Goal: Task Accomplishment & Management: Complete application form

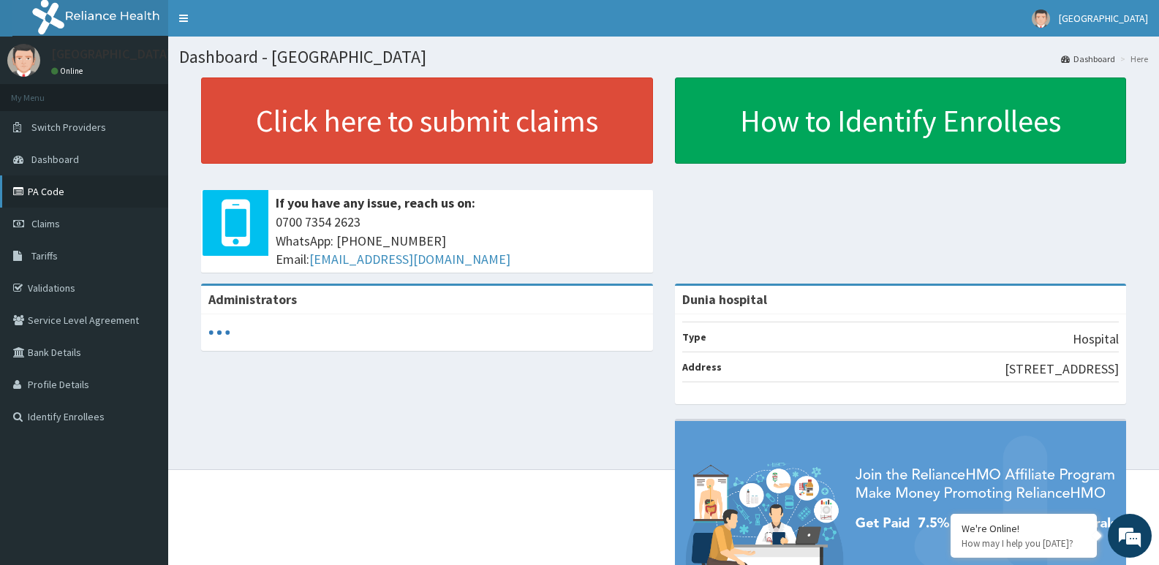
click at [50, 195] on link "PA Code" at bounding box center [84, 191] width 168 height 32
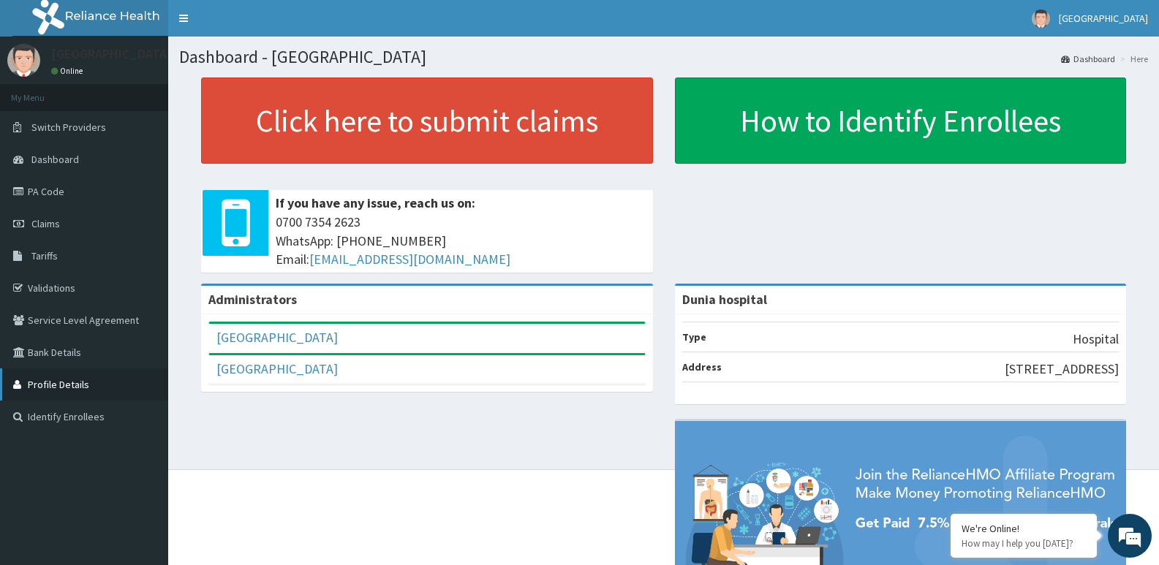
drag, startPoint x: 269, startPoint y: 487, endPoint x: 159, endPoint y: 376, distance: 155.6
click at [270, 485] on div "Administrators Dunia Hospital Full Name Dunia Hospital Email Address [EMAIL_ADD…" at bounding box center [663, 478] width 968 height 388
click at [75, 198] on link "PA Code" at bounding box center [84, 191] width 168 height 32
click at [45, 192] on link "PA Code" at bounding box center [84, 191] width 168 height 32
click at [51, 199] on link "PA Code" at bounding box center [84, 191] width 168 height 32
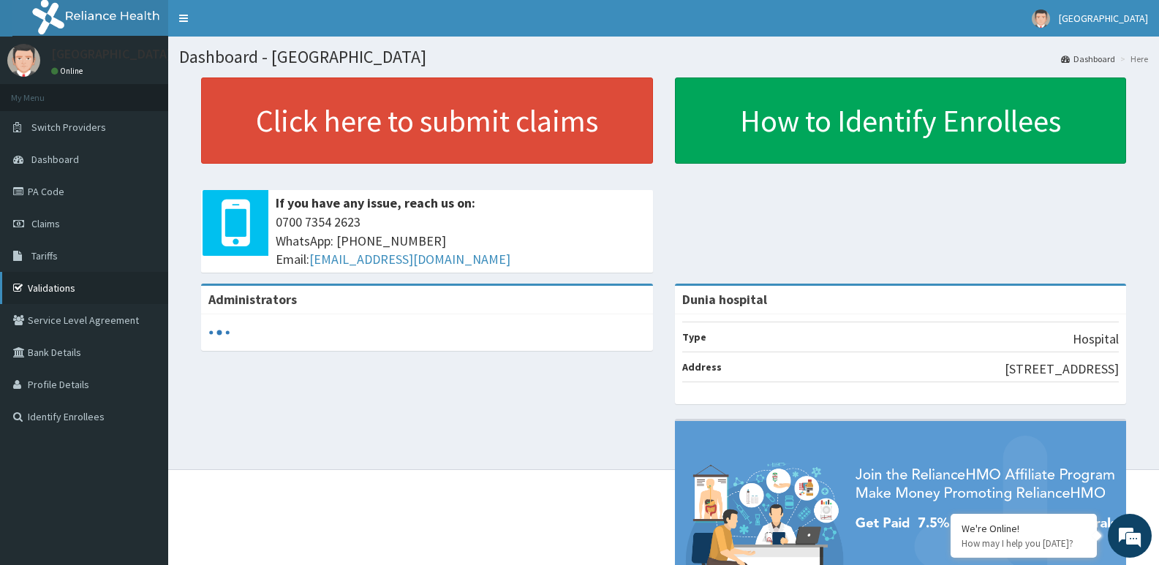
click at [61, 295] on link "Validations" at bounding box center [84, 288] width 168 height 32
click at [53, 194] on link "PA Code" at bounding box center [84, 191] width 168 height 32
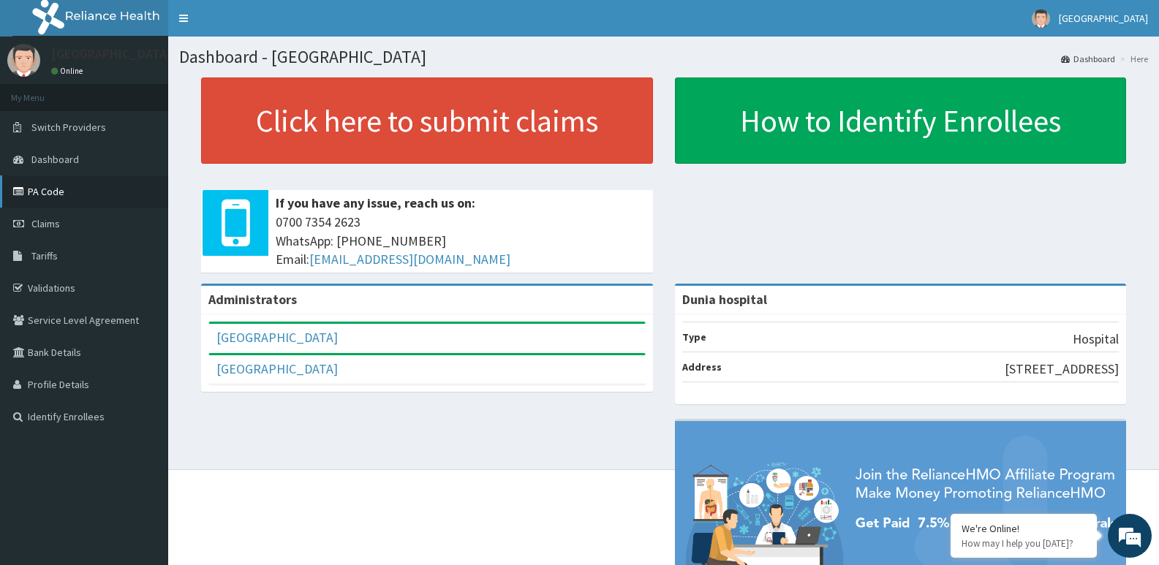
click at [61, 189] on link "PA Code" at bounding box center [84, 191] width 168 height 32
click at [1138, 14] on span "[GEOGRAPHIC_DATA]" at bounding box center [1102, 18] width 89 height 13
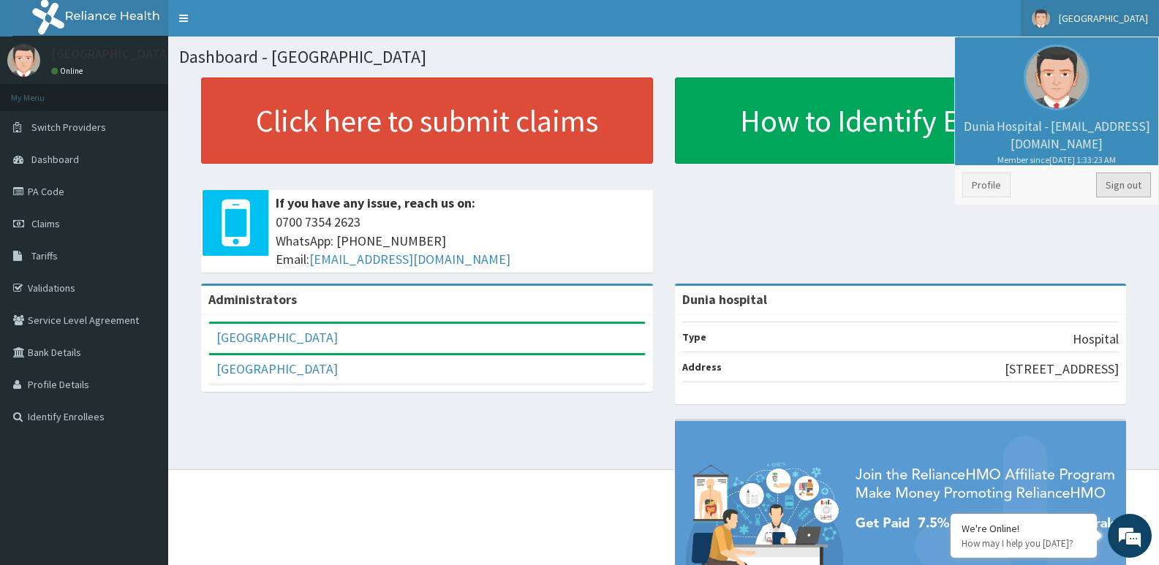
click at [1112, 186] on link "Sign out" at bounding box center [1123, 184] width 55 height 25
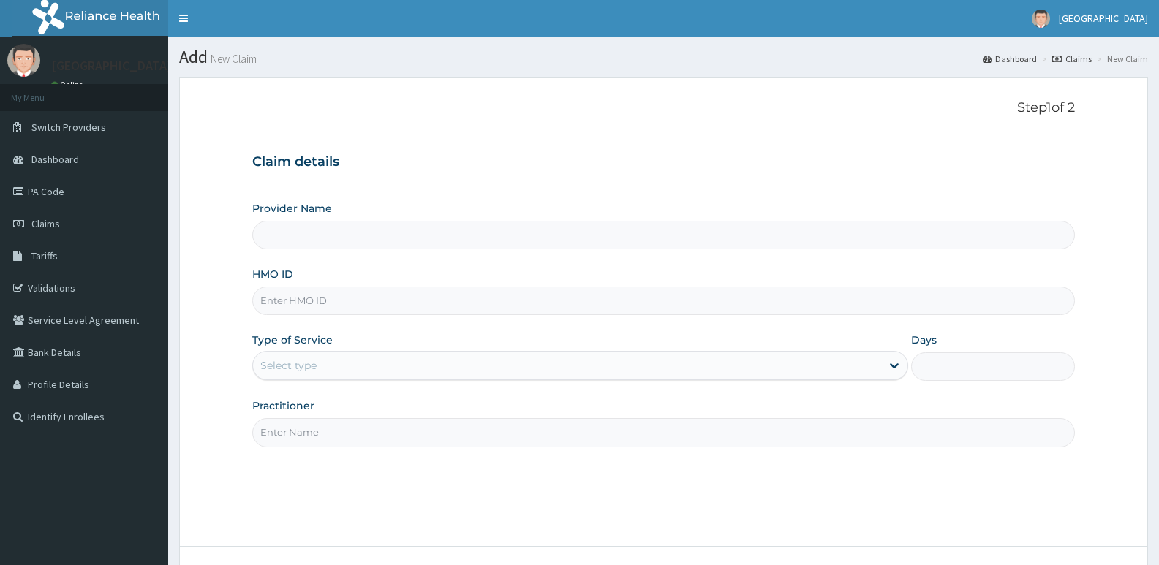
click at [426, 296] on input "HMO ID" at bounding box center [663, 301] width 822 height 29
type input "Dunia hospital"
type input "SVE/10129/A"
click at [360, 359] on div "Select type" at bounding box center [566, 365] width 627 height 23
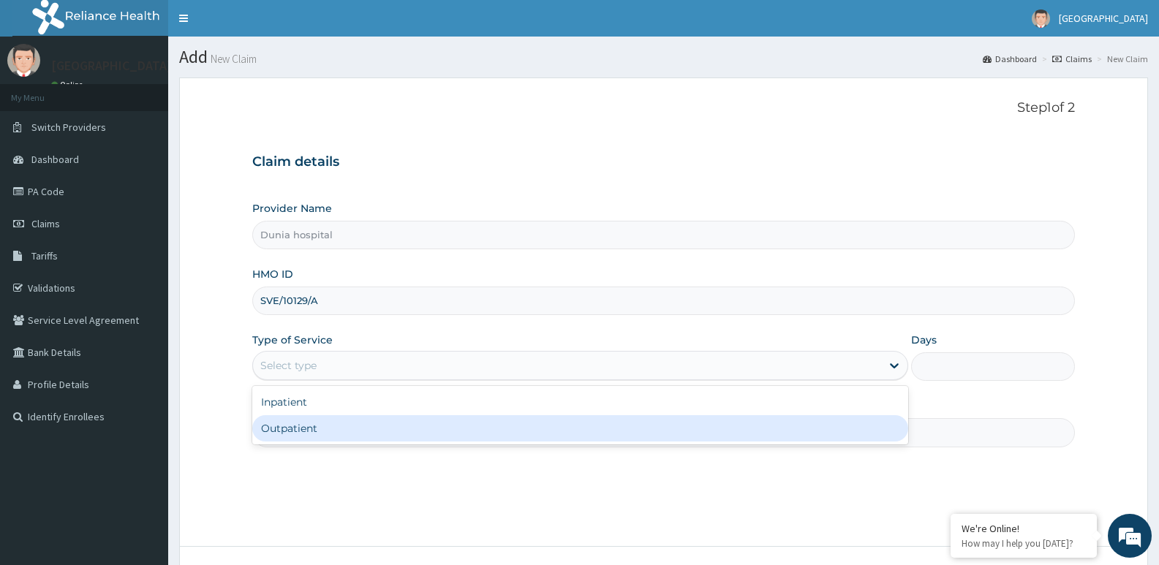
click at [363, 422] on div "Outpatient" at bounding box center [579, 428] width 655 height 26
type input "1"
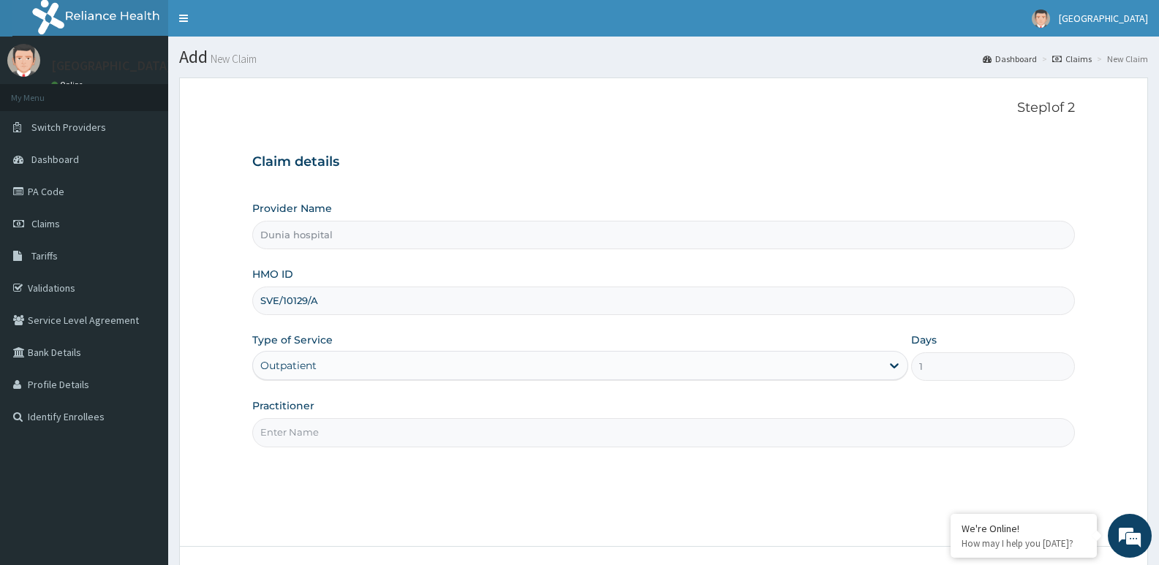
click at [374, 409] on div "Practitioner" at bounding box center [663, 422] width 822 height 48
click at [370, 423] on input "Practitioner" at bounding box center [663, 432] width 822 height 29
click at [366, 436] on input "Practitioner" at bounding box center [663, 432] width 822 height 29
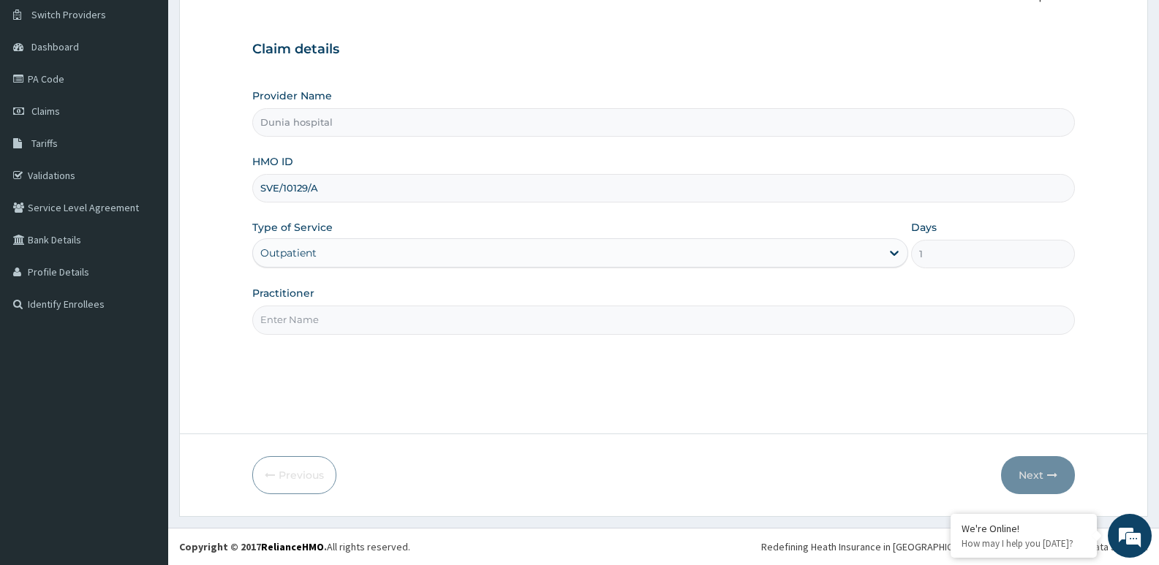
click at [453, 319] on input "Practitioner" at bounding box center [663, 320] width 822 height 29
click at [452, 319] on input "Practitioner" at bounding box center [663, 320] width 822 height 29
type input "5"
click at [1029, 485] on button "Next" at bounding box center [1038, 475] width 74 height 38
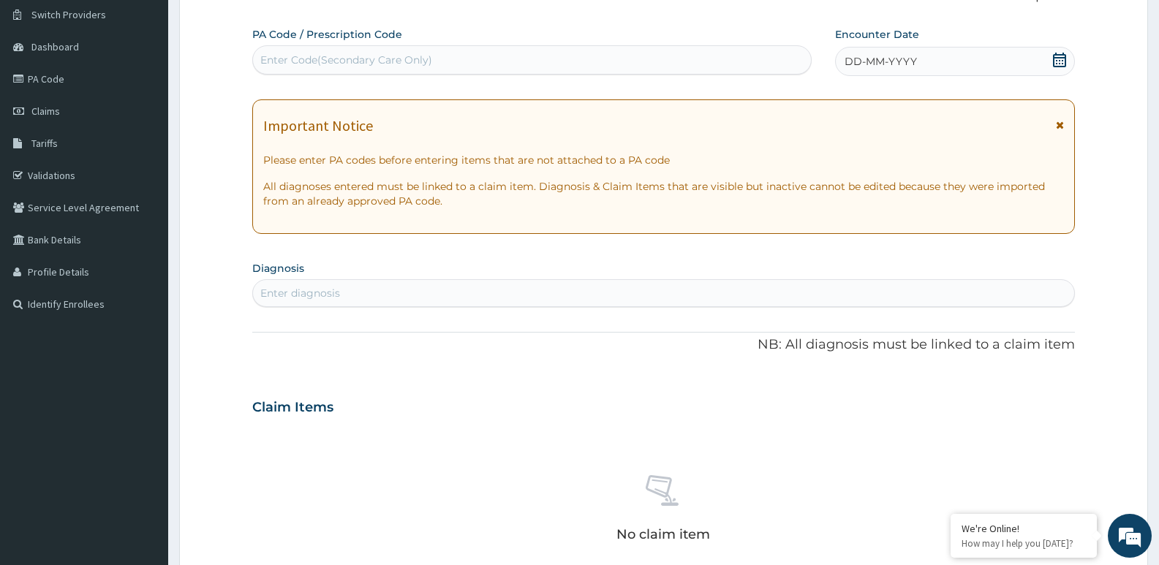
click at [461, 299] on div "Enter diagnosis" at bounding box center [663, 292] width 821 height 23
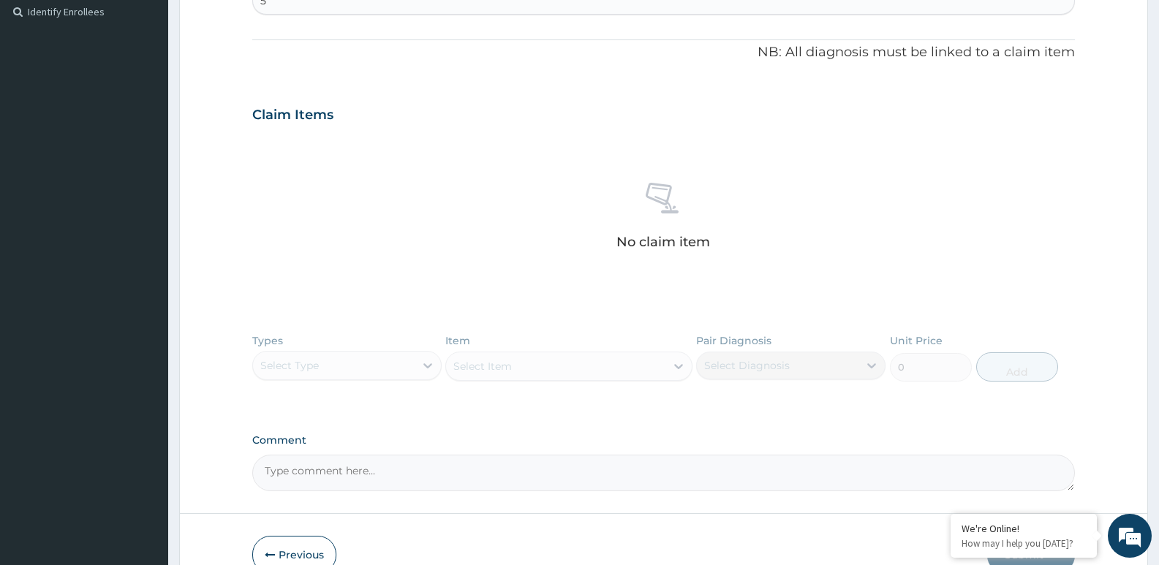
scroll to position [485, 0]
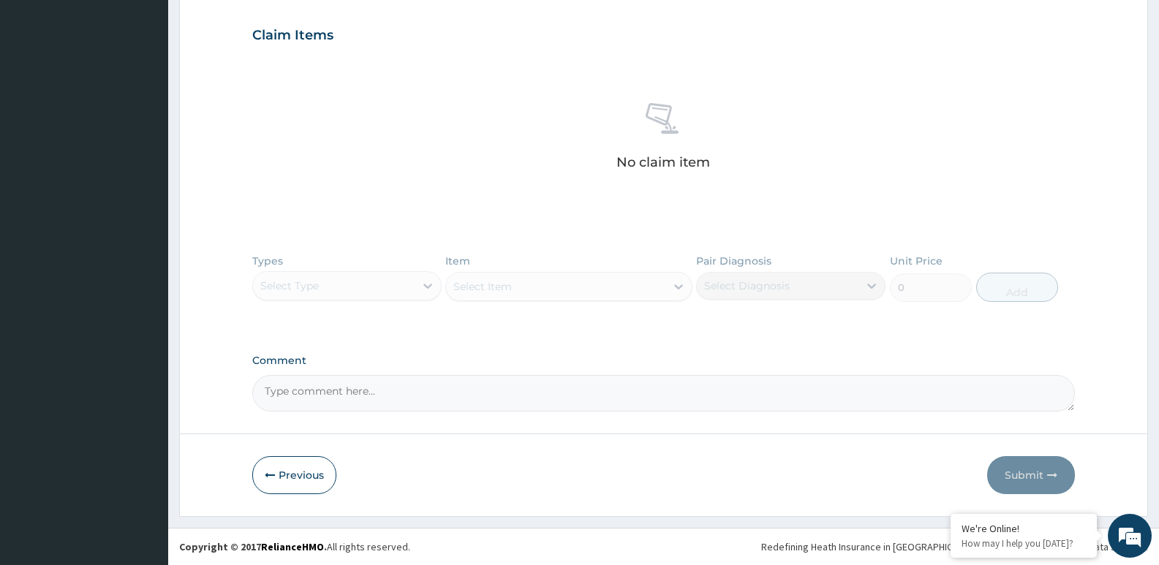
type input "5"
click at [384, 292] on div "Types Select Type Item Select Item Pair Diagnosis Select Diagnosis Unit Price 0…" at bounding box center [663, 288] width 822 height 85
click at [403, 295] on div "Types Select Type Item Select Item Pair Diagnosis Select Diagnosis Unit Price 0…" at bounding box center [663, 288] width 822 height 85
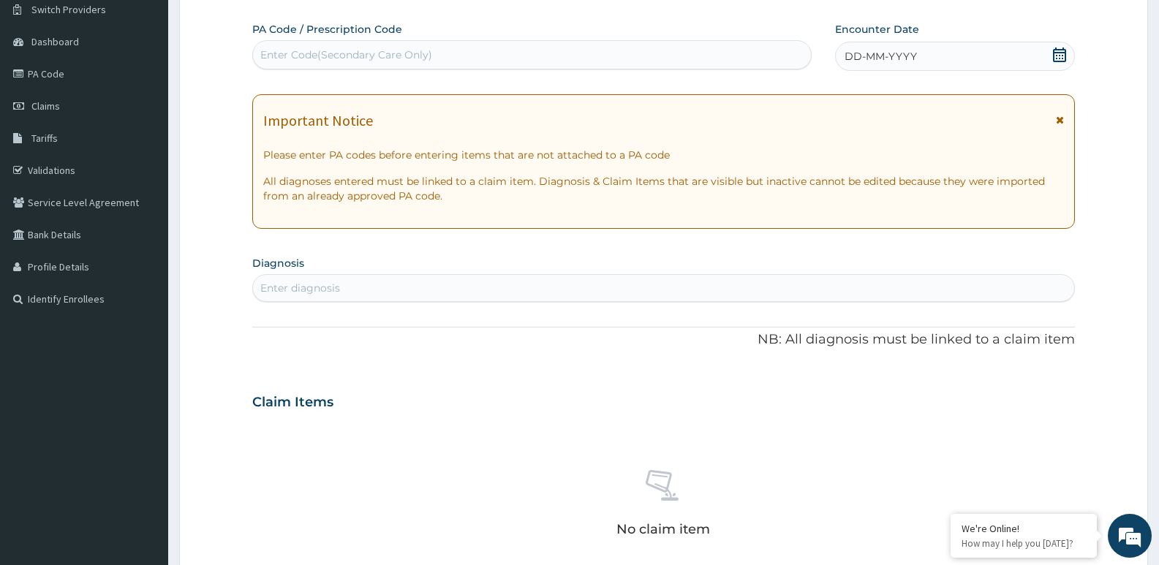
scroll to position [292, 0]
